Goal: Transaction & Acquisition: Purchase product/service

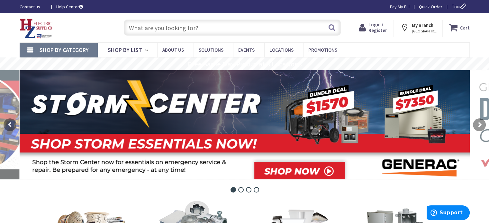
click at [464, 27] on strong "Cart" at bounding box center [465, 28] width 10 height 12
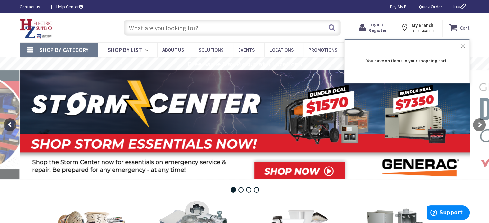
click at [464, 47] on button "Close" at bounding box center [463, 46] width 13 height 13
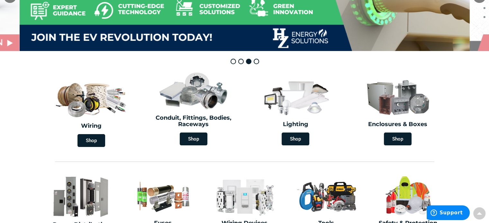
scroll to position [161, 0]
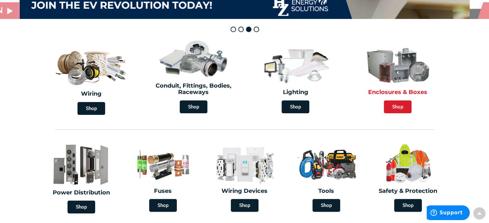
click at [400, 110] on span "Shop" at bounding box center [398, 107] width 28 height 13
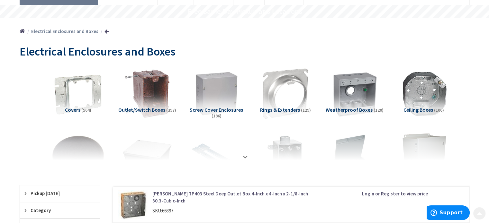
scroll to position [64, 0]
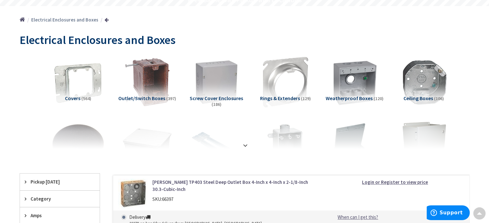
click at [361, 99] on span "Weatherproof Boxes" at bounding box center [349, 98] width 47 height 6
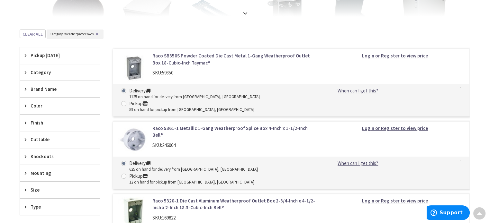
scroll to position [194, 0]
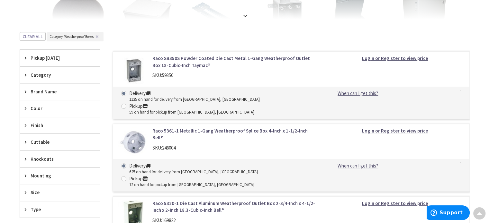
click at [172, 58] on link "Raco SB350S Powder Coated Die Cast Metal 1-Gang Weatherproof Outlet Box 18-Cubi…" at bounding box center [234, 62] width 164 height 14
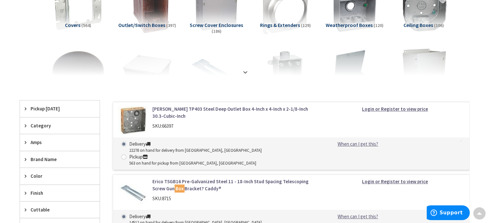
scroll to position [105, 0]
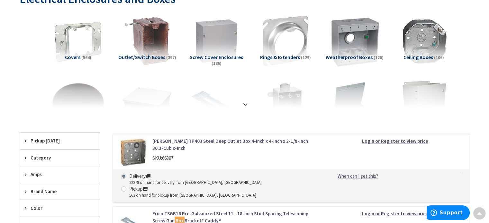
click at [356, 46] on img at bounding box center [354, 41] width 58 height 58
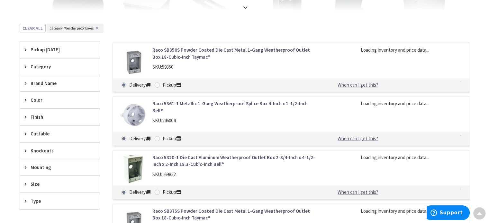
scroll to position [226, 0]
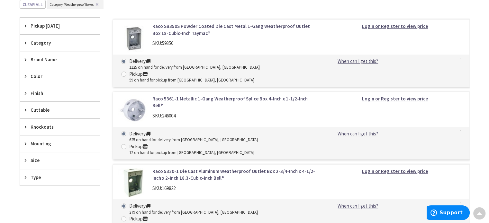
click at [383, 24] on strong "Login or Register to view price" at bounding box center [395, 26] width 66 height 6
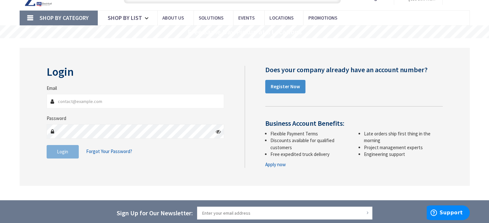
scroll to position [64, 0]
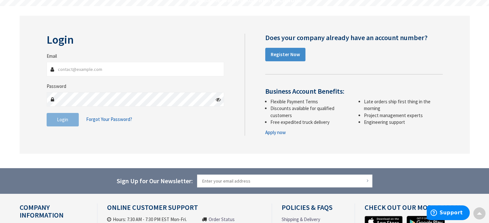
click at [99, 70] on input "Email" at bounding box center [136, 69] width 178 height 14
type input "[EMAIL_ADDRESS][DOMAIN_NAME]"
click at [56, 122] on button "Login" at bounding box center [63, 120] width 32 height 14
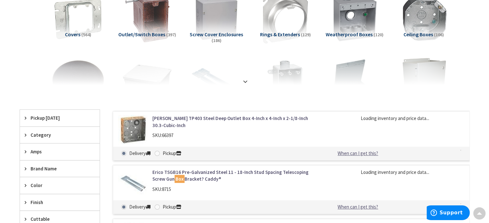
scroll to position [65, 0]
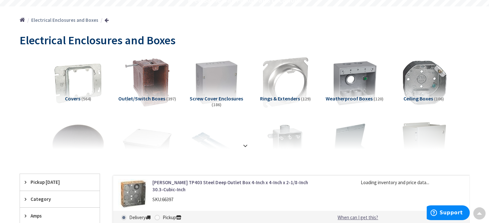
click at [367, 96] on span "Weatherproof Boxes" at bounding box center [349, 98] width 47 height 6
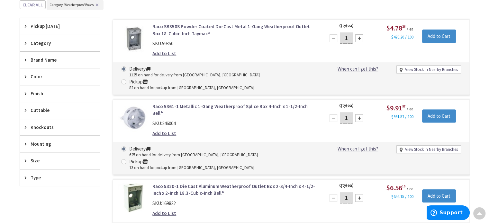
scroll to position [0, 0]
click at [359, 36] on div at bounding box center [359, 38] width 8 height 8
type input "3"
click at [441, 36] on input "Add to Cart" at bounding box center [439, 37] width 34 height 14
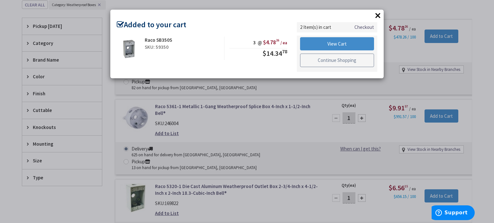
click at [363, 62] on link "Continue Shopping" at bounding box center [337, 61] width 74 height 14
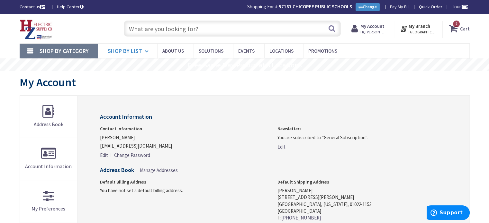
click at [116, 46] on link "Shop By List" at bounding box center [127, 51] width 59 height 15
click at [460, 24] on span "2 2 items" at bounding box center [456, 24] width 8 height 8
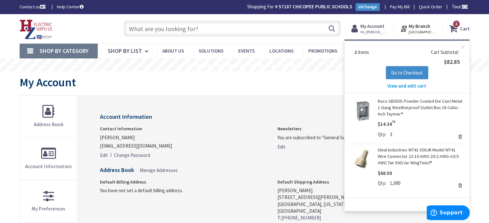
click at [459, 186] on link "Remove" at bounding box center [460, 185] width 9 height 9
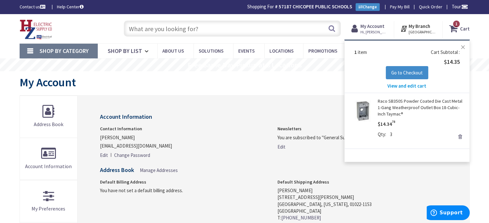
click at [463, 46] on button "Close" at bounding box center [463, 47] width 13 height 13
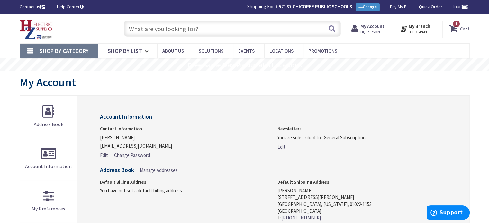
click at [65, 50] on span "Shop By Category" at bounding box center [64, 50] width 49 height 7
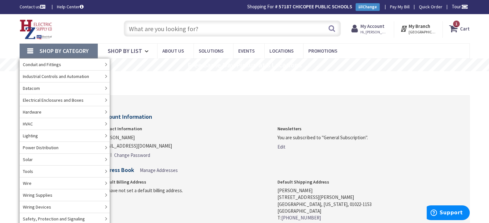
click at [188, 29] on input "text" at bounding box center [232, 29] width 217 height 16
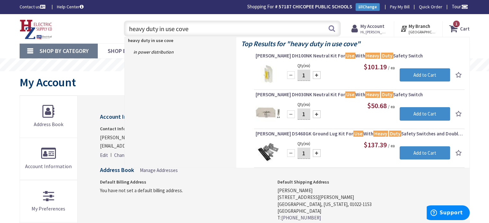
type input "heavy duty in use cover"
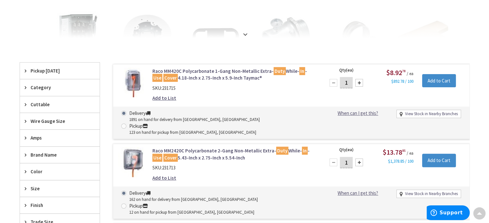
scroll to position [161, 0]
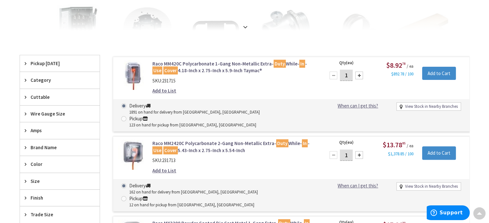
click at [358, 74] on div at bounding box center [359, 76] width 8 height 8
type input "3"
click at [436, 70] on input "Add to Cart" at bounding box center [439, 74] width 34 height 14
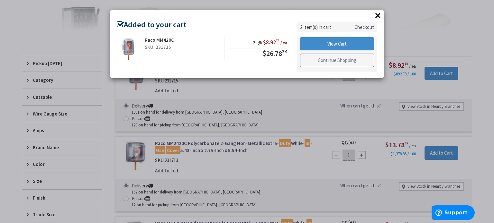
click at [348, 61] on link "Continue Shopping" at bounding box center [337, 61] width 74 height 14
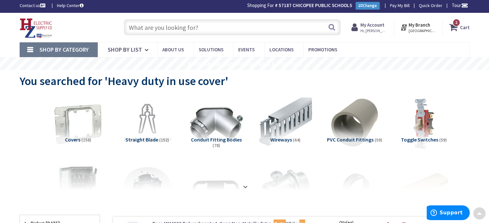
scroll to position [0, 0]
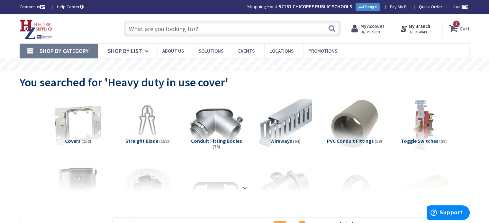
click at [161, 32] on input "text" at bounding box center [232, 29] width 217 height 16
click at [66, 51] on span "Shop By Category" at bounding box center [64, 50] width 49 height 7
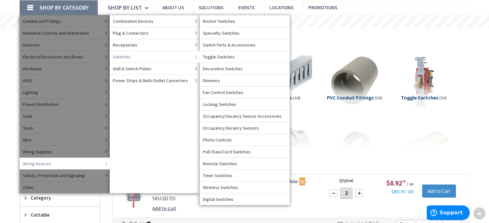
scroll to position [32, 0]
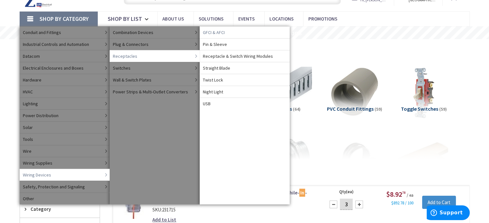
click at [219, 31] on span "GFCI & AFCI" at bounding box center [214, 32] width 22 height 6
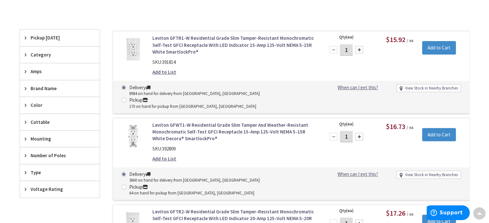
scroll to position [194, 0]
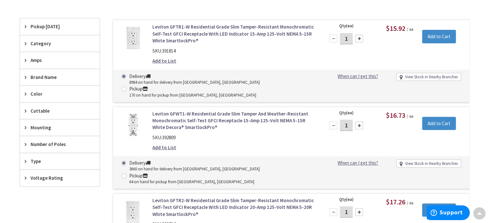
click at [39, 42] on span "Category" at bounding box center [57, 43] width 52 height 7
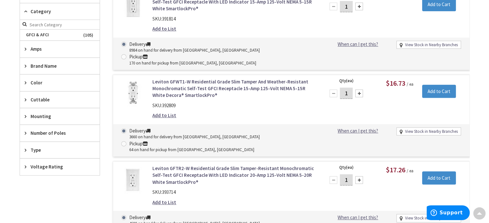
scroll to position [258, 0]
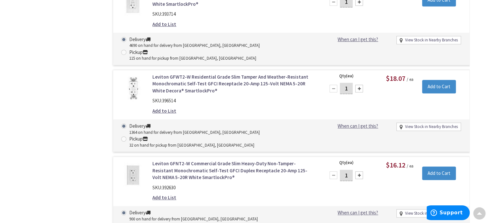
scroll to position [0, 0]
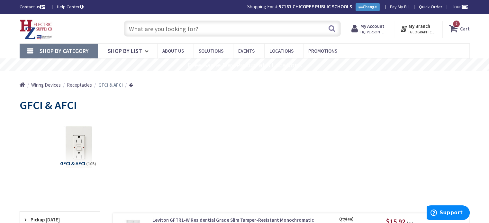
click at [175, 25] on input "text" at bounding box center [232, 29] width 217 height 16
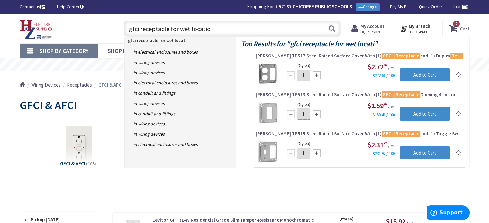
type input "gfci receptacle for wet location"
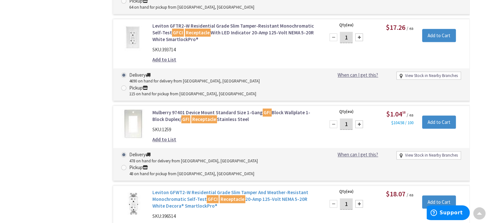
scroll to position [612, 0]
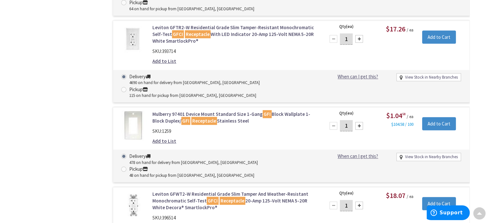
click at [359, 202] on div at bounding box center [359, 206] width 8 height 8
type input "3"
click at [432, 197] on input "Add to Cart" at bounding box center [439, 204] width 34 height 14
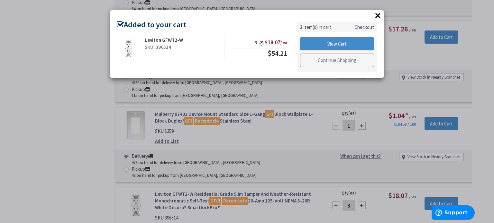
click at [337, 62] on link "Continue Shopping" at bounding box center [337, 61] width 74 height 14
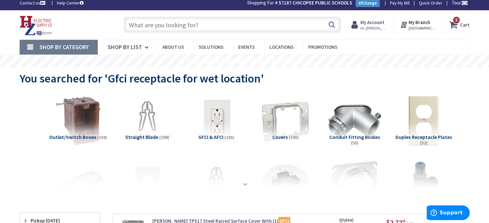
scroll to position [32, 0]
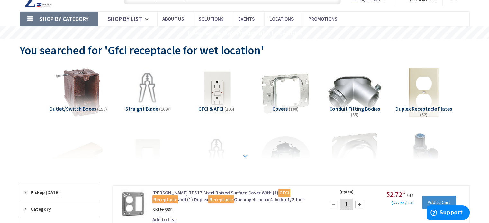
click at [246, 154] on strong at bounding box center [245, 156] width 8 height 7
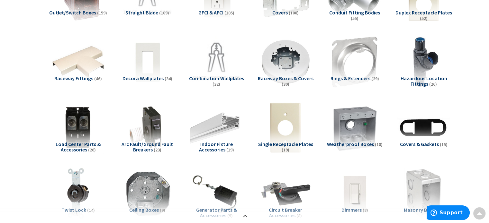
scroll to position [161, 0]
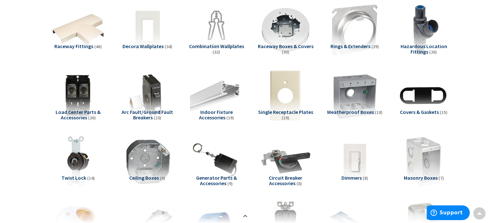
click at [354, 112] on span "Weatherproof Boxes" at bounding box center [350, 112] width 47 height 6
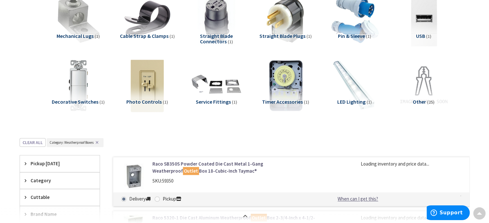
scroll to position [1100, 0]
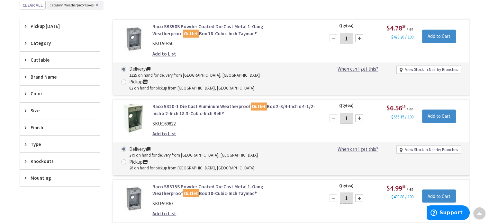
click at [35, 107] on span "Size" at bounding box center [57, 110] width 52 height 7
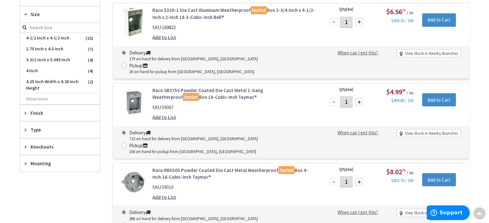
scroll to position [1228, 0]
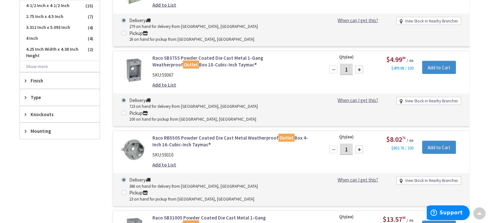
click at [359, 146] on div at bounding box center [359, 150] width 8 height 8
type input "3"
click at [444, 141] on input "Add to Cart" at bounding box center [439, 148] width 34 height 14
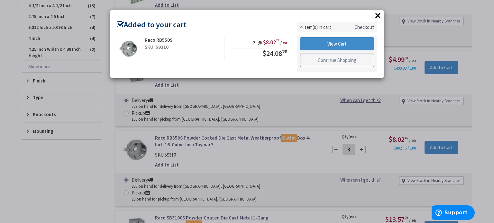
click at [343, 61] on link "Continue Shopping" at bounding box center [337, 61] width 74 height 14
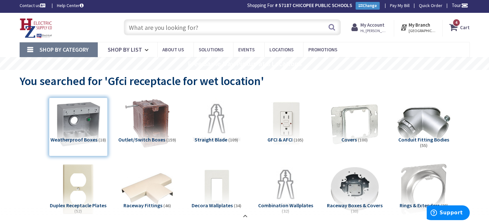
scroll to position [0, 0]
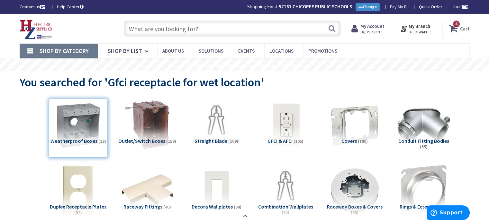
click at [24, 49] on link "Shop By Category" at bounding box center [59, 51] width 78 height 15
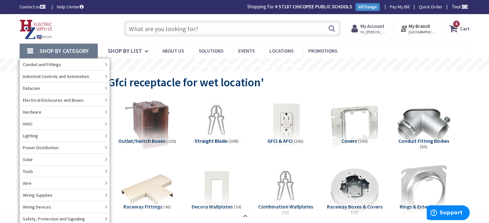
click at [138, 28] on input "text" at bounding box center [232, 29] width 217 height 16
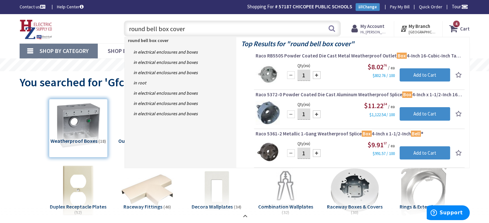
type input "round bell box covers"
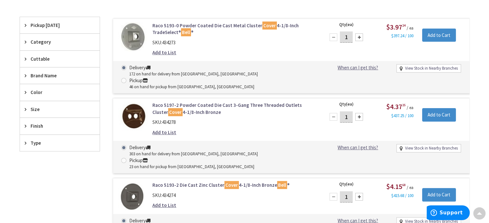
scroll to position [161, 0]
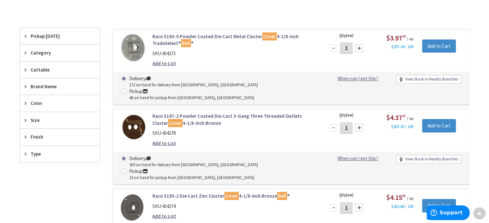
click at [134, 43] on img at bounding box center [133, 48] width 30 height 30
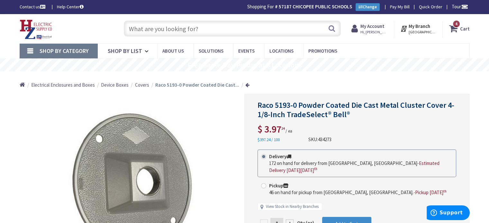
click at [138, 86] on span "Covers" at bounding box center [142, 85] width 14 height 6
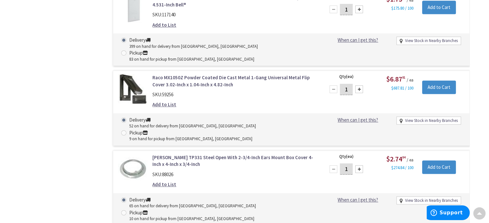
scroll to position [7814, 0]
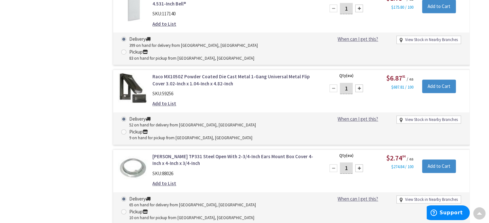
type input "3"
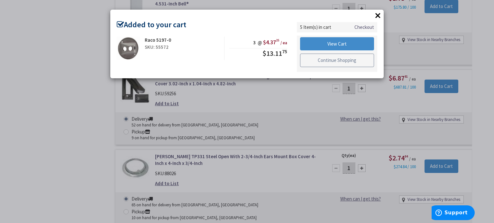
click at [343, 62] on link "Continue Shopping" at bounding box center [337, 61] width 74 height 14
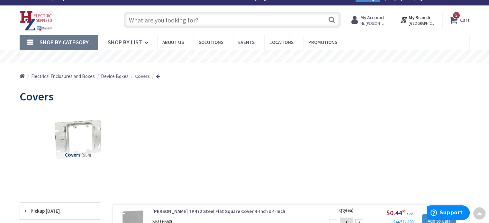
scroll to position [0, 0]
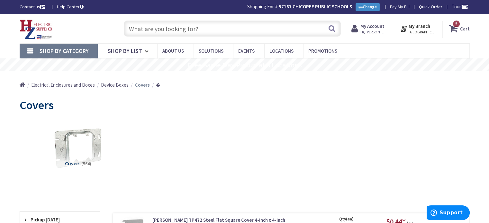
click at [182, 27] on input "text" at bounding box center [232, 29] width 217 height 16
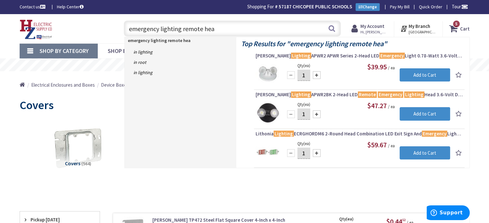
type input "emergency lighting remote head"
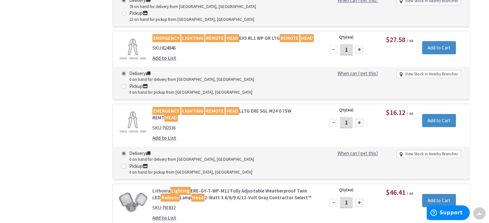
scroll to position [722, 0]
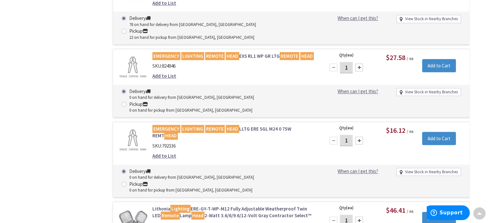
click at [135, 206] on img at bounding box center [133, 221] width 30 height 30
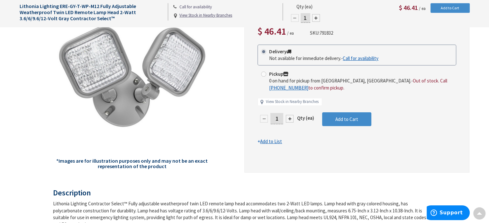
scroll to position [97, 0]
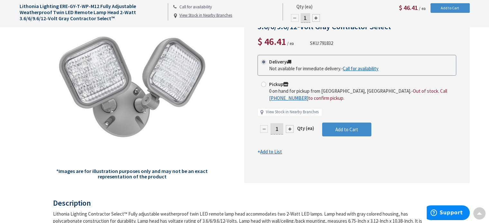
click at [290, 127] on div at bounding box center [290, 129] width 8 height 8
type input "2"
click at [290, 127] on div at bounding box center [357, 90] width 224 height 186
click at [289, 126] on div at bounding box center [290, 129] width 8 height 8
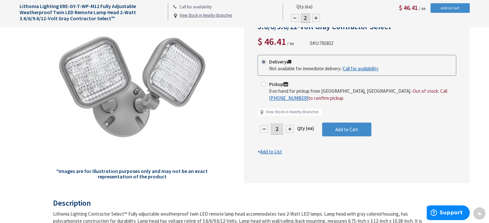
type input "3"
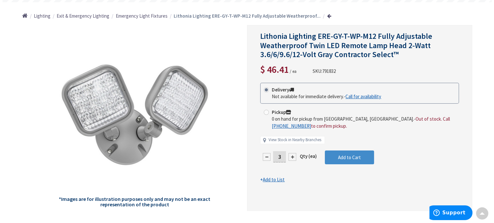
scroll to position [65, 0]
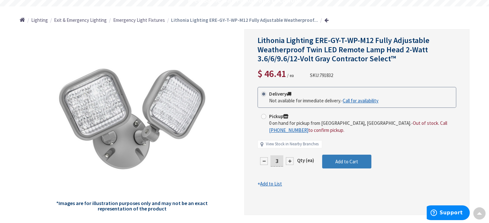
click at [345, 161] on span "Add to Cart" at bounding box center [346, 162] width 23 height 6
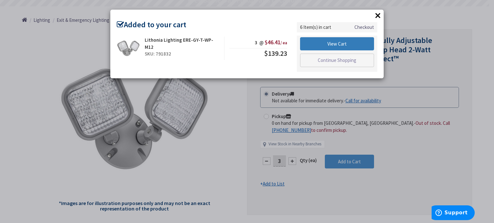
click at [338, 41] on link "View Cart" at bounding box center [337, 44] width 74 height 14
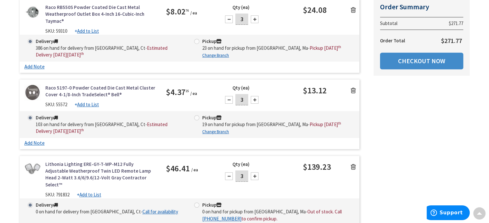
scroll to position [386, 0]
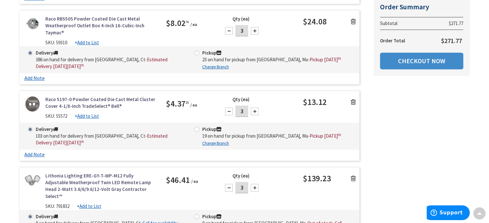
click at [229, 115] on div at bounding box center [229, 112] width 8 height 8
type input "1"
click at [229, 115] on div at bounding box center [229, 112] width 8 height 8
click at [227, 115] on div at bounding box center [229, 112] width 8 height 8
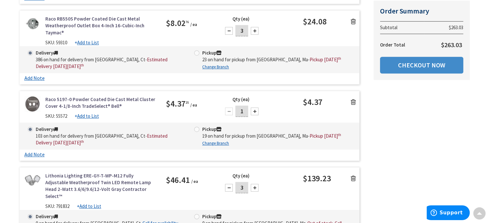
click at [353, 105] on icon at bounding box center [353, 102] width 5 height 6
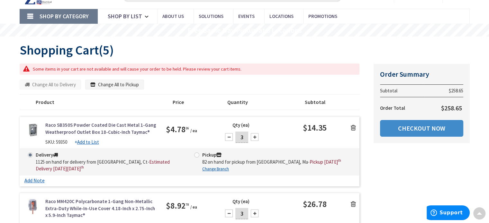
scroll to position [0, 0]
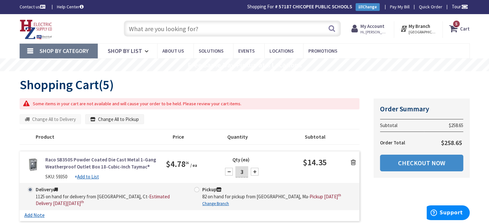
click at [177, 30] on input "text" at bounding box center [232, 29] width 217 height 16
click at [329, 29] on button "Search" at bounding box center [332, 28] width 8 height 14
click at [68, 52] on span "Shop By Category" at bounding box center [64, 50] width 49 height 7
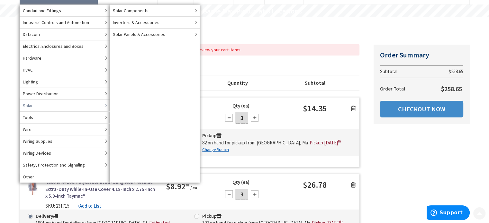
scroll to position [64, 0]
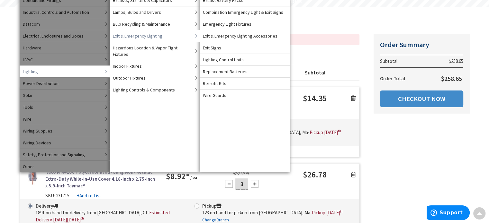
click at [156, 37] on span "Exit & Emergency Lighting" at bounding box center [138, 36] width 50 height 6
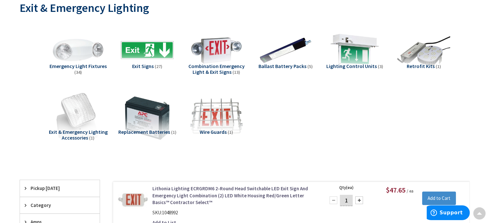
scroll to position [129, 0]
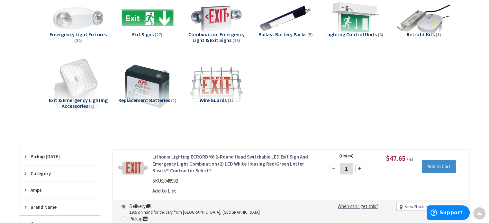
click at [83, 85] on img at bounding box center [78, 84] width 58 height 58
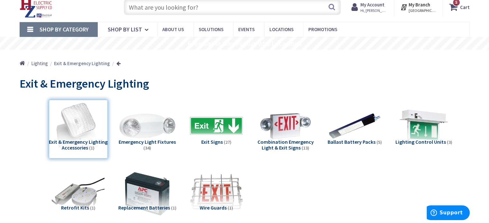
scroll to position [32, 0]
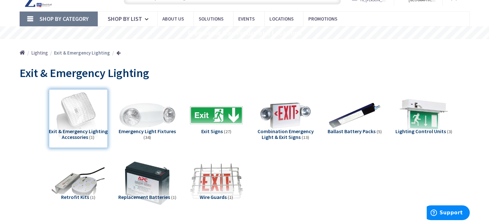
click at [150, 113] on img at bounding box center [147, 115] width 58 height 58
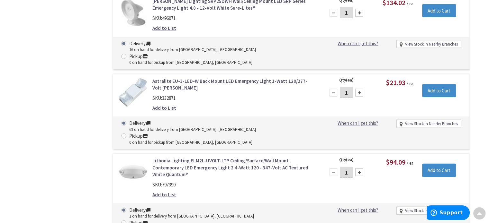
scroll to position [1520, 0]
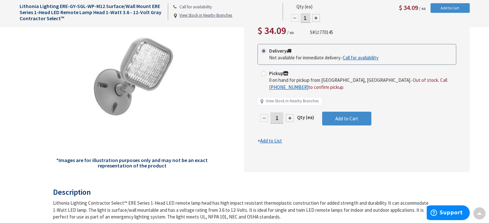
scroll to position [97, 0]
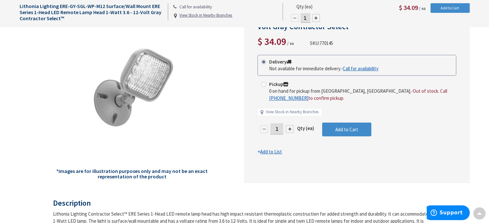
click at [288, 128] on div at bounding box center [290, 129] width 8 height 8
type input "2"
click at [289, 127] on div at bounding box center [290, 129] width 8 height 8
type input "3"
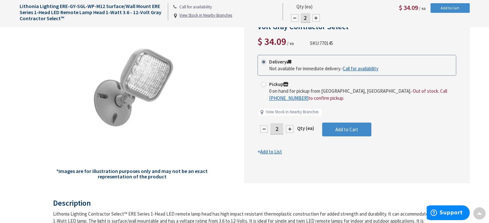
type input "3"
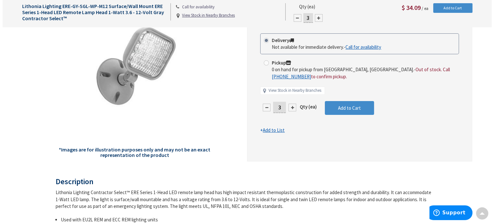
scroll to position [129, 0]
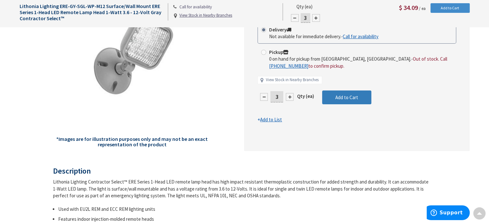
click at [347, 95] on span "Add to Cart" at bounding box center [346, 98] width 23 height 6
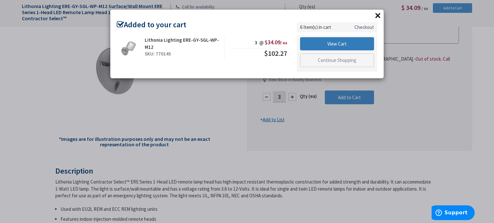
click at [347, 46] on link "View Cart" at bounding box center [337, 44] width 74 height 14
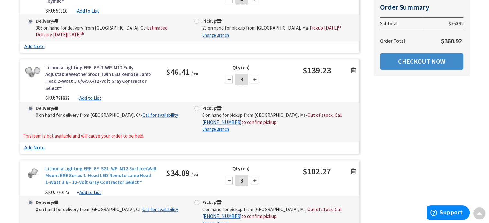
scroll to position [418, 0]
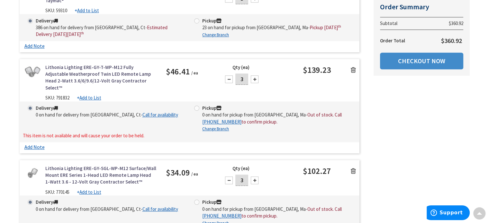
click at [354, 73] on icon at bounding box center [353, 70] width 5 height 6
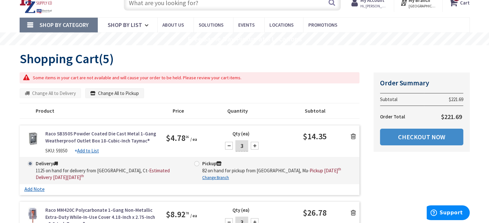
scroll to position [64, 0]
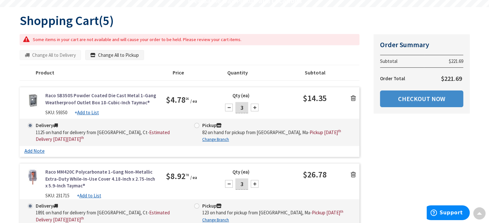
click at [351, 97] on icon at bounding box center [353, 98] width 5 height 6
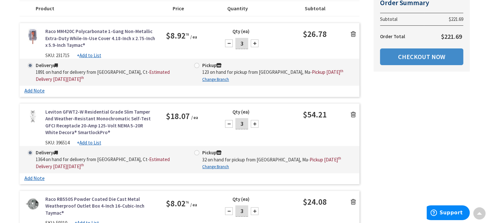
scroll to position [96, 0]
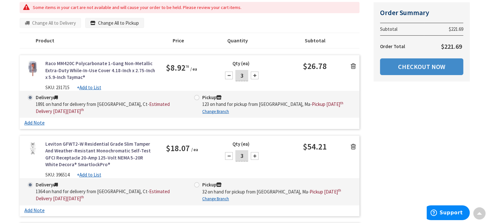
click at [353, 66] on icon at bounding box center [353, 66] width 5 height 6
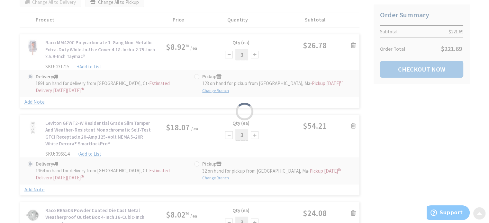
scroll to position [129, 0]
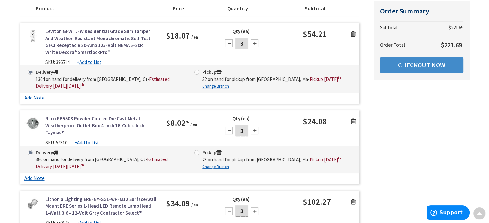
click at [352, 34] on icon at bounding box center [353, 34] width 5 height 6
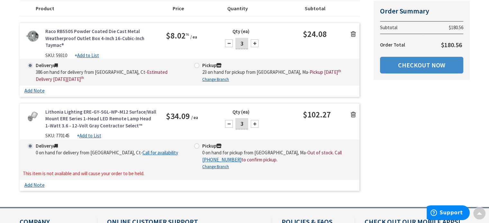
click at [352, 33] on icon at bounding box center [353, 34] width 5 height 6
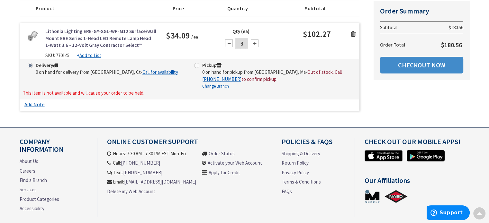
click at [352, 33] on icon at bounding box center [353, 34] width 5 height 6
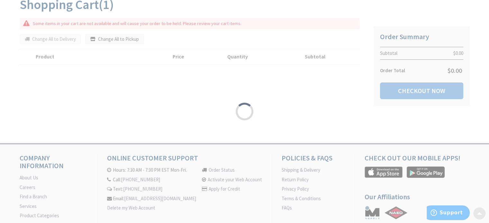
scroll to position [0, 0]
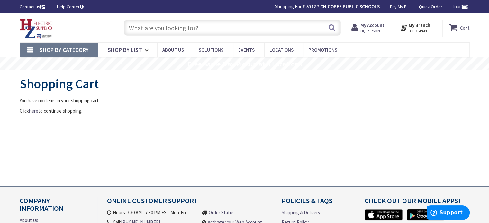
click at [378, 25] on strong "My Account" at bounding box center [372, 25] width 24 height 6
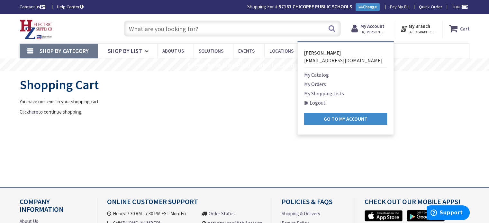
click at [319, 101] on link "Logout" at bounding box center [315, 103] width 22 height 8
